Goal: Information Seeking & Learning: Find specific fact

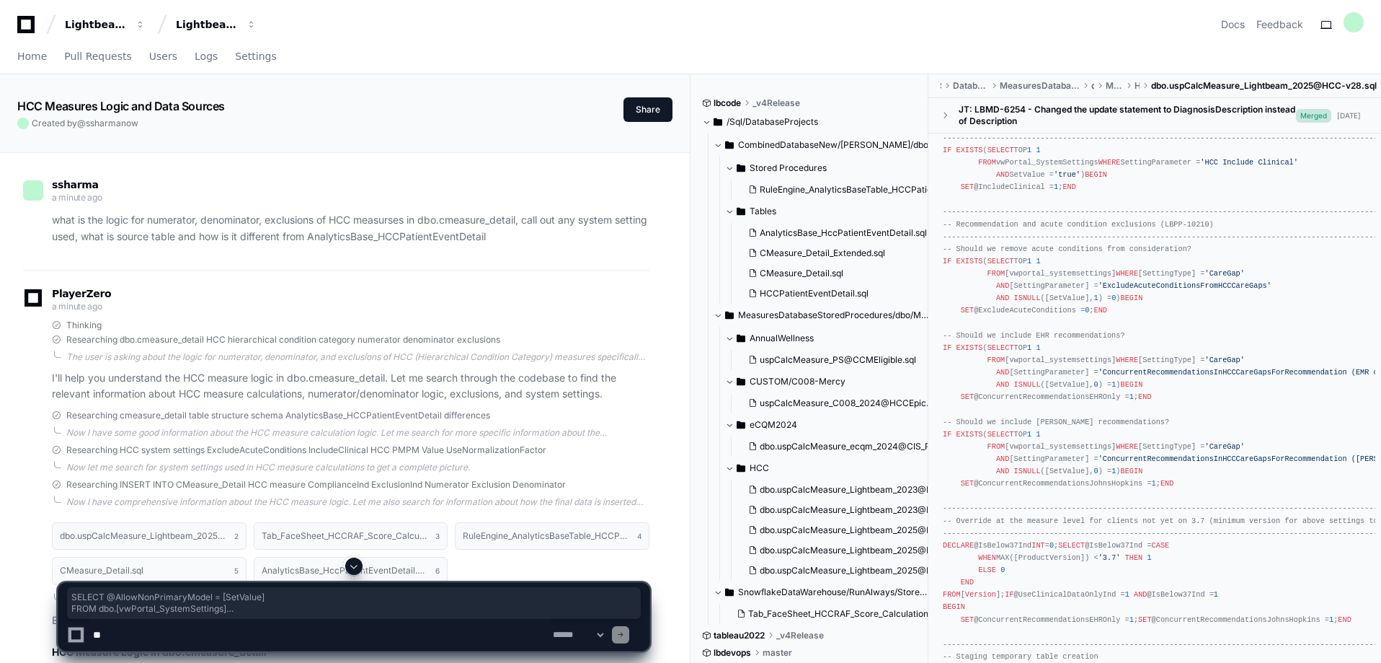
click at [22, 26] on icon at bounding box center [26, 24] width 29 height 17
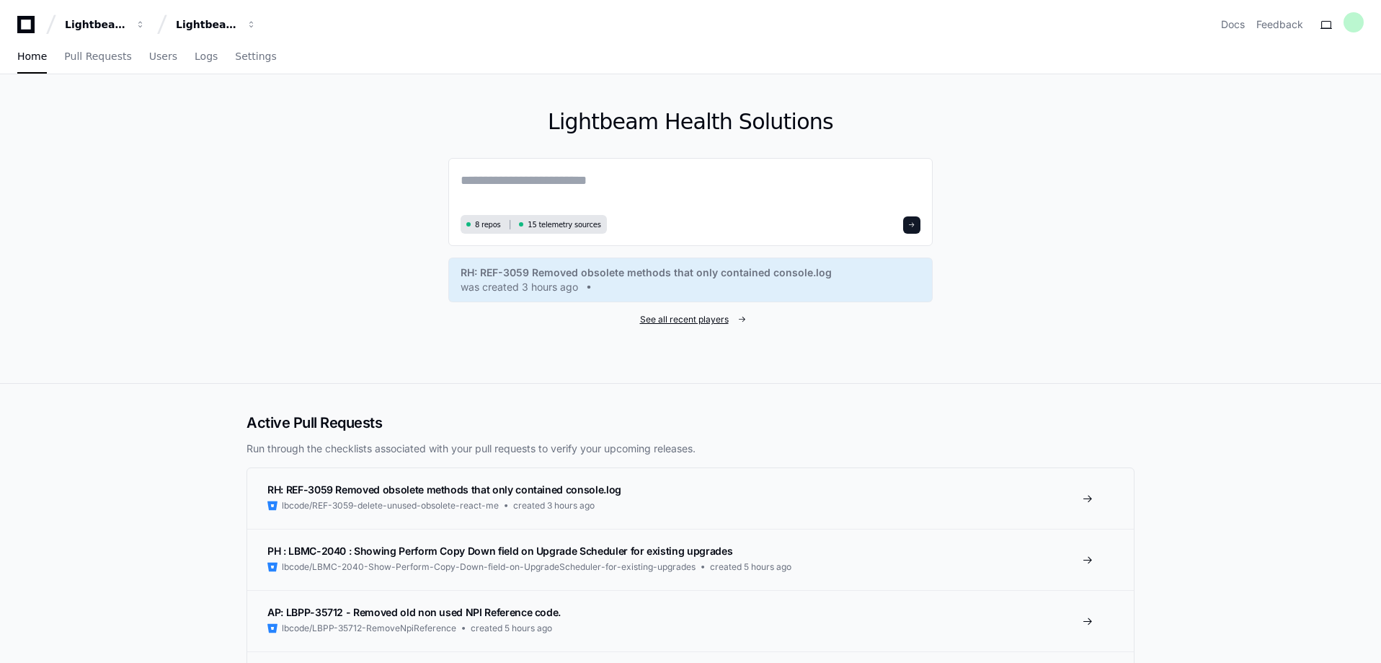
click at [689, 322] on span "See all recent players" at bounding box center [684, 320] width 89 height 12
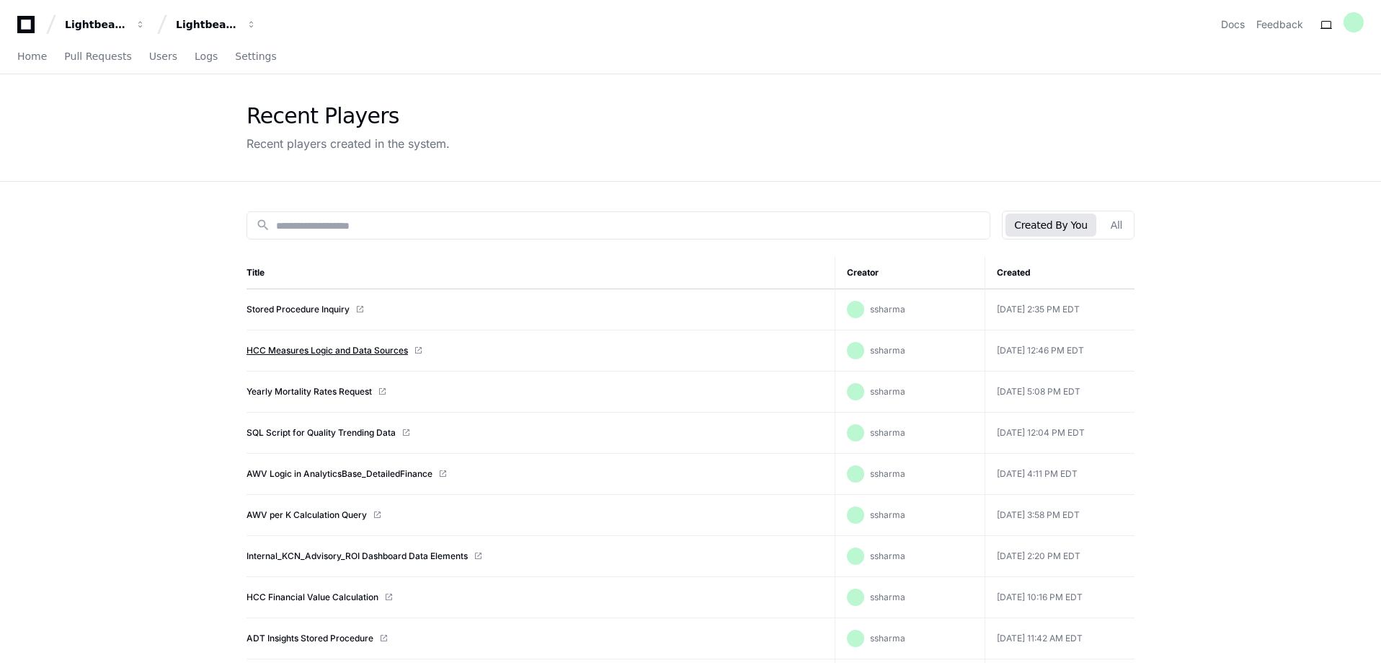
click at [363, 347] on link "HCC Measures Logic and Data Sources" at bounding box center [327, 351] width 161 height 12
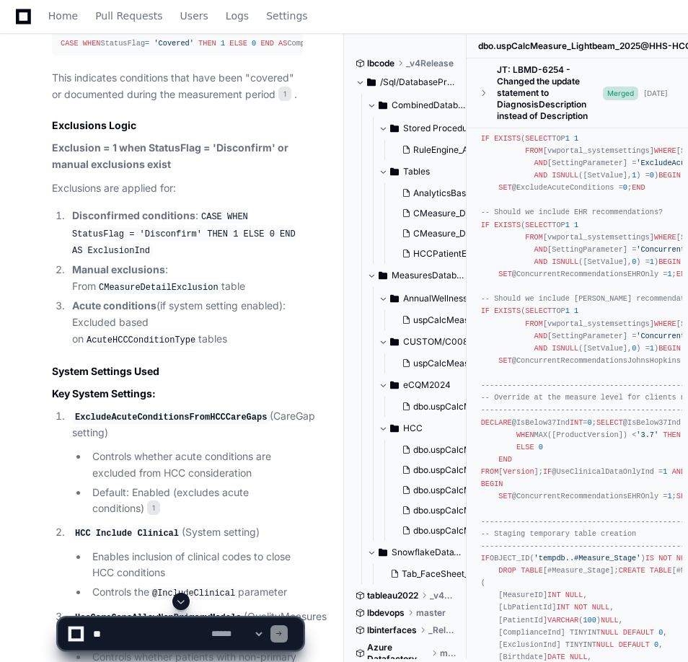
scroll to position [864, 0]
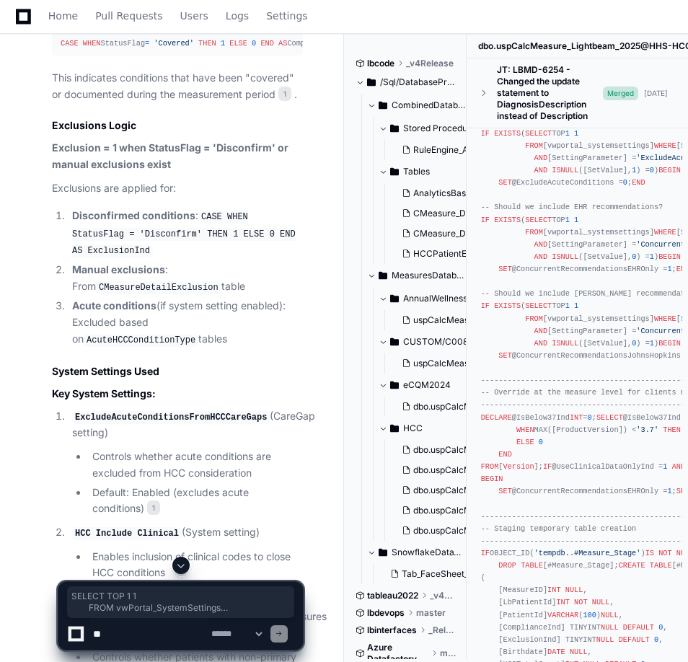
drag, startPoint x: 617, startPoint y: 440, endPoint x: 504, endPoint y: 404, distance: 118.8
copy div "SELECT TOP 1 1 FROM vwPortal_SystemSettings WHERE SettingParameter = 'HCC Inclu…"
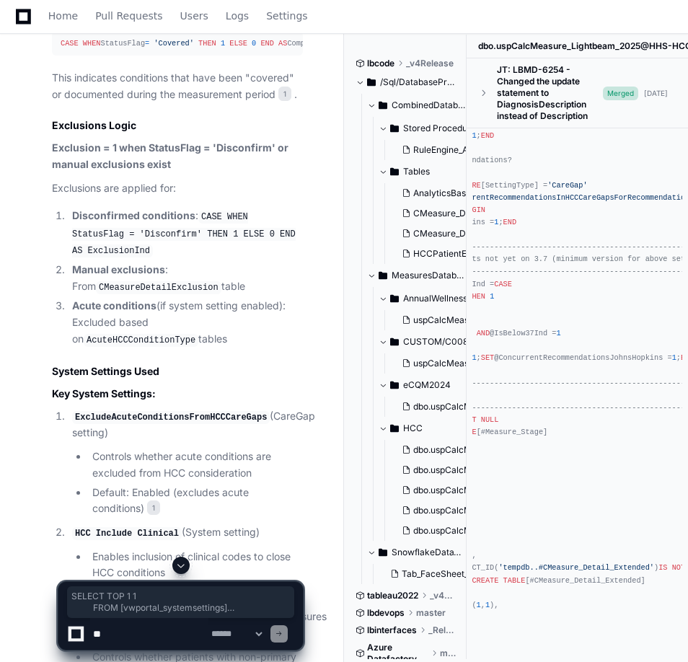
scroll to position [0, 213]
drag, startPoint x: 524, startPoint y: 420, endPoint x: 589, endPoint y: 456, distance: 74.2
copy div "SELECT TOP 1 1 FROM [vwportal_systemsettings] WHERE [SettingType] = 'CareGap' A…"
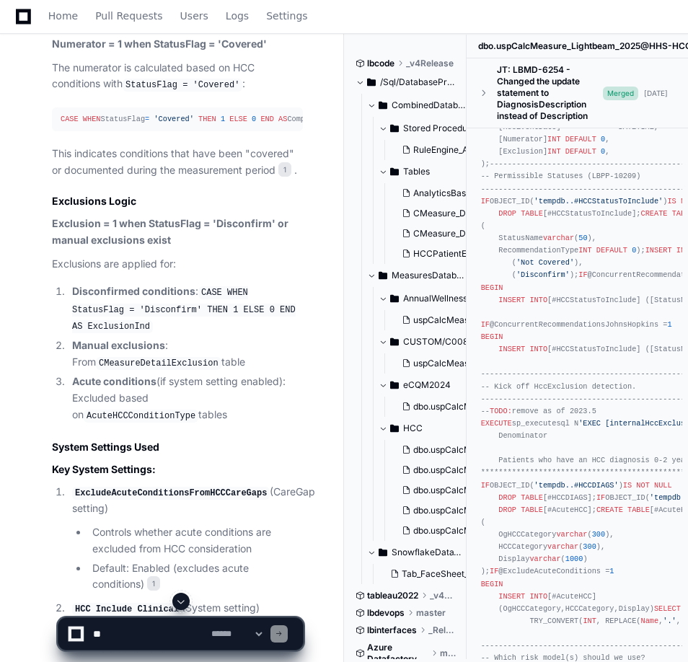
scroll to position [1115, 0]
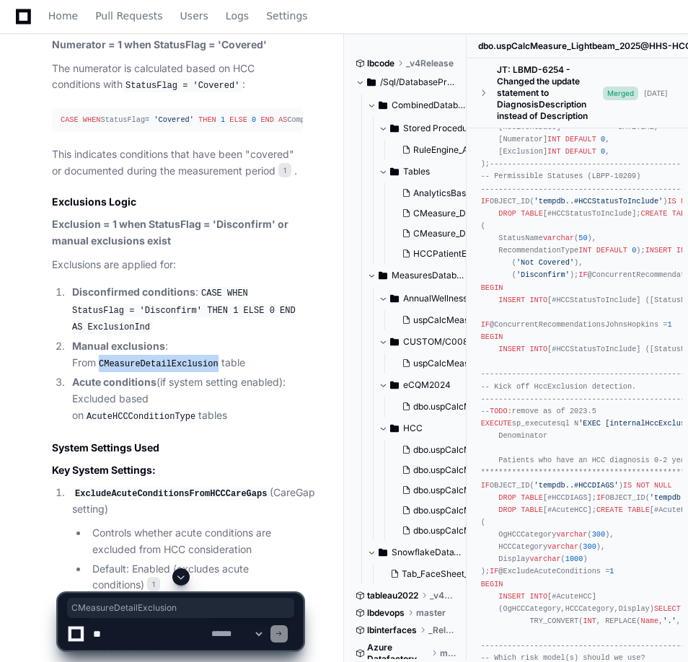
drag, startPoint x: 186, startPoint y: 326, endPoint x: 68, endPoint y: 324, distance: 117.5
click at [68, 338] on li "Manual exclusions : From CMeasureDetailExclusion table" at bounding box center [185, 354] width 235 height 33
copy code "CMeasureDetailExclusion"
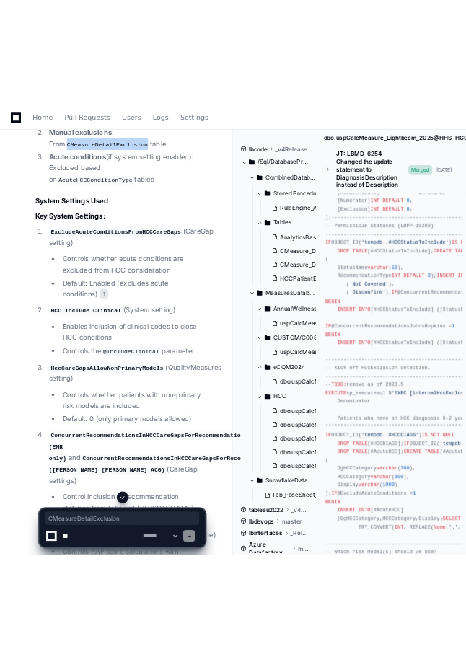
scroll to position [1437, 0]
